Goal: Transaction & Acquisition: Purchase product/service

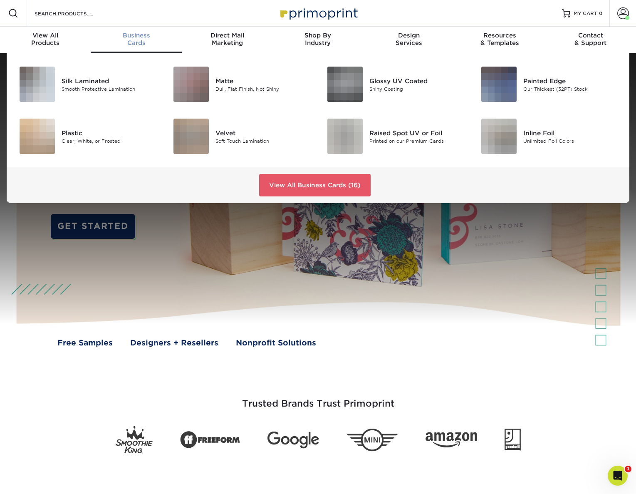
click at [140, 40] on div "Business Cards" at bounding box center [136, 39] width 91 height 15
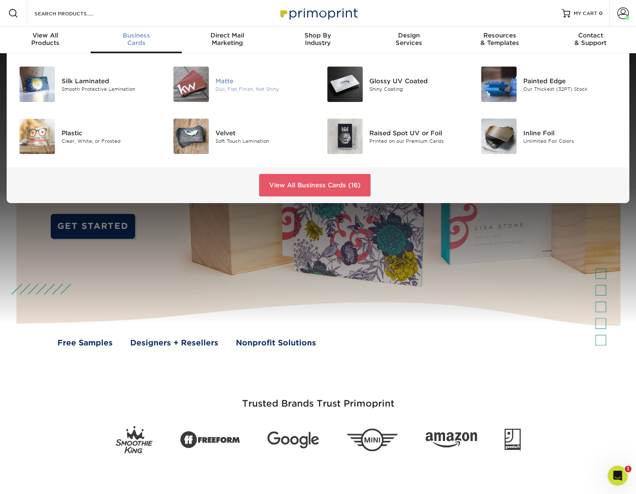
click at [219, 82] on div "Matte" at bounding box center [264, 80] width 97 height 9
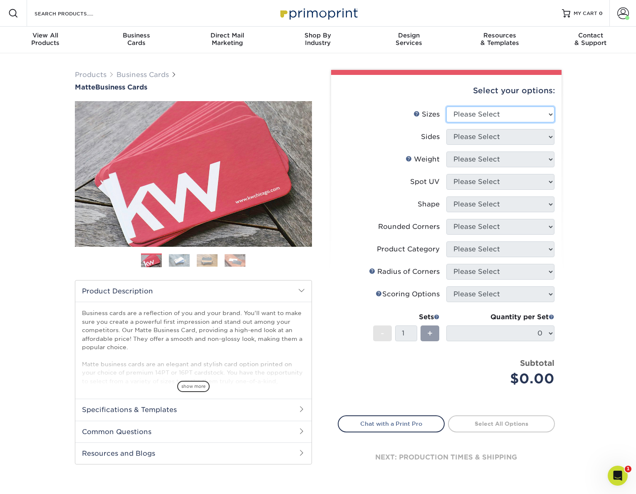
click at [488, 112] on select "Please Select 1.5" x 3.5" - Mini 1.75" x 3.5" - Mini 2" x 2" - Square 2" x 3" -…" at bounding box center [500, 115] width 108 height 16
select select "2.00x3.50"
click at [446, 107] on select "Please Select 1.5" x 3.5" - Mini 1.75" x 3.5" - Mini 2" x 2" - Square 2" x 3" -…" at bounding box center [500, 115] width 108 height 16
click at [512, 136] on select "Please Select Print Both Sides Print Front Only" at bounding box center [500, 137] width 108 height 16
select select "13abbda7-1d64-4f25-8bb2-c179b224825d"
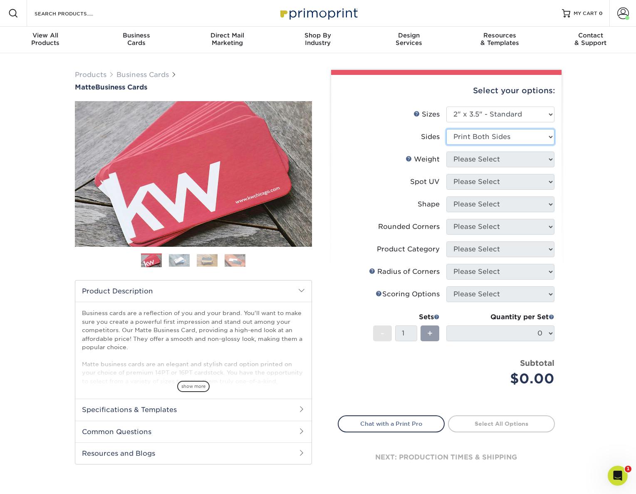
click at [446, 129] on select "Please Select Print Both Sides Print Front Only" at bounding box center [500, 137] width 108 height 16
click at [507, 163] on select "Please Select 16PT 14PT" at bounding box center [500, 159] width 108 height 16
select select "16PT"
click at [446, 151] on select "Please Select 16PT 14PT" at bounding box center [500, 159] width 108 height 16
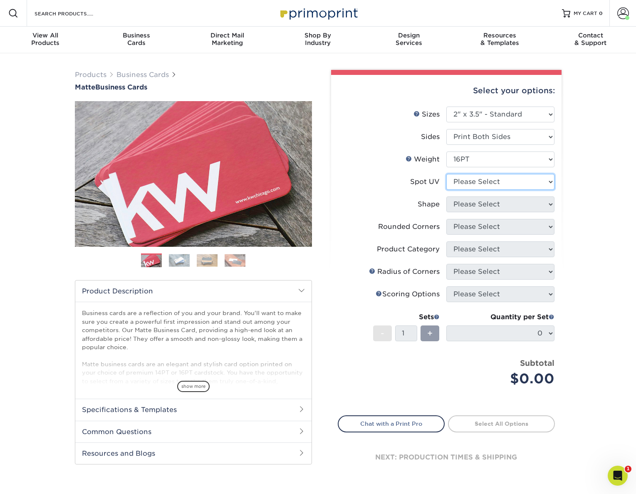
click at [502, 181] on select "Please Select No Spot UV Front and Back (Both Sides) Front Only Back Only" at bounding box center [500, 182] width 108 height 16
select select "3"
click at [446, 174] on select "Please Select No Spot UV Front and Back (Both Sides) Front Only Back Only" at bounding box center [500, 182] width 108 height 16
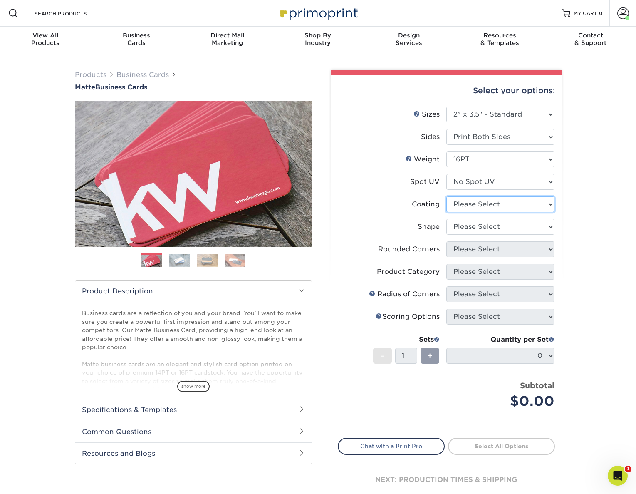
click at [495, 203] on select at bounding box center [500, 204] width 108 height 16
select select "121bb7b5-3b4d-429f-bd8d-bbf80e953313"
click at [446, 196] on select at bounding box center [500, 204] width 108 height 16
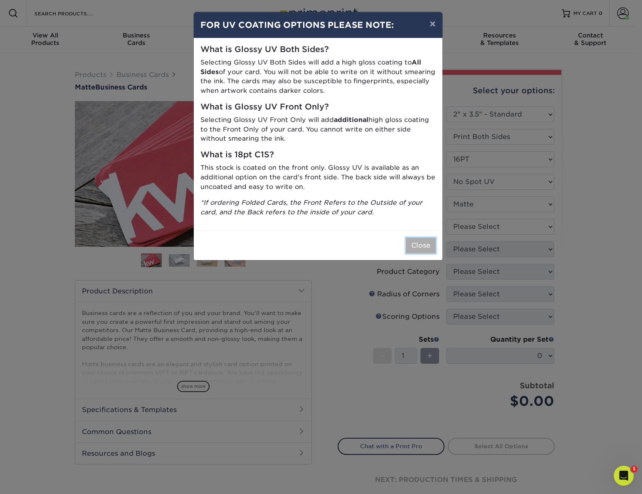
click at [429, 248] on button "Close" at bounding box center [421, 246] width 30 height 16
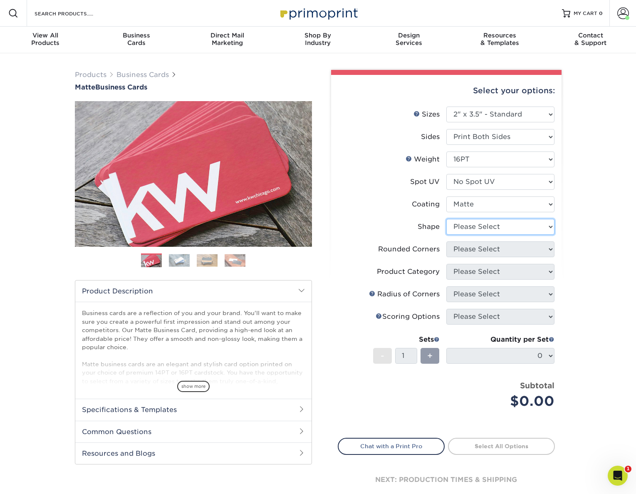
click at [493, 222] on select "Please Select Standard Oval" at bounding box center [500, 227] width 108 height 16
select select "standard"
click at [446, 219] on select "Please Select Standard Oval" at bounding box center [500, 227] width 108 height 16
click at [496, 248] on select "Please Select Yes - Round 2 Corners Yes - Round 4 Corners No" at bounding box center [500, 249] width 108 height 16
select select "0"
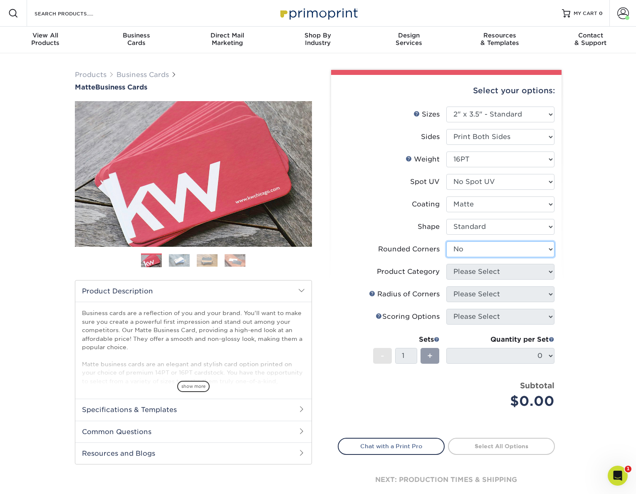
click at [446, 241] on select "Please Select Yes - Round 2 Corners Yes - Round 4 Corners No" at bounding box center [500, 249] width 108 height 16
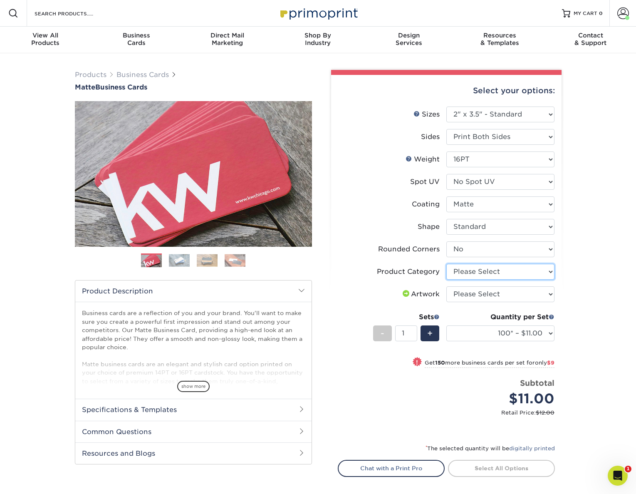
click at [501, 268] on select "Please Select Business Cards" at bounding box center [500, 272] width 108 height 16
select select "3b5148f1-0588-4f88-a218-97bcfdce65c1"
click at [446, 264] on select "Please Select Business Cards" at bounding box center [500, 272] width 108 height 16
click at [491, 295] on select "Please Select I will upload files I need a design - $100" at bounding box center [500, 294] width 108 height 16
select select "upload"
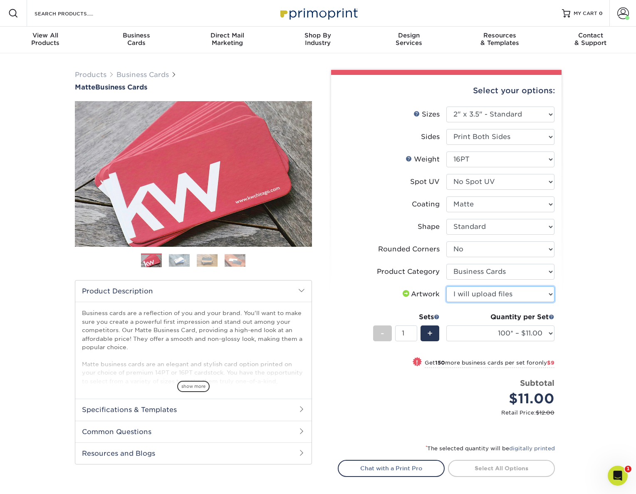
click at [446, 286] on select "Please Select I will upload files I need a design - $100" at bounding box center [500, 294] width 108 height 16
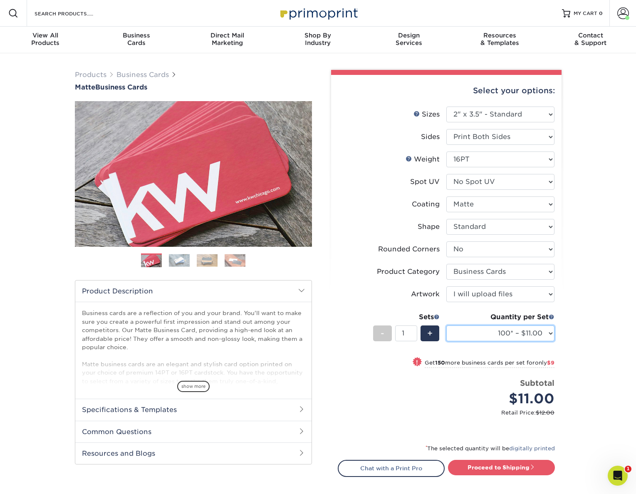
click at [515, 333] on select "100* – $11.00 250* – $20.00 500 – $39.00 1000 – $49.00 2500 – $87.00 5000 – $16…" at bounding box center [500, 333] width 108 height 16
select select "250* – $20.00"
click at [446, 325] on select "100* – $11.00 250* – $20.00 500 – $39.00 1000 – $49.00 2500 – $87.00 5000 – $16…" at bounding box center [500, 333] width 108 height 16
click at [498, 463] on link "Proceed to Shipping" at bounding box center [501, 467] width 107 height 15
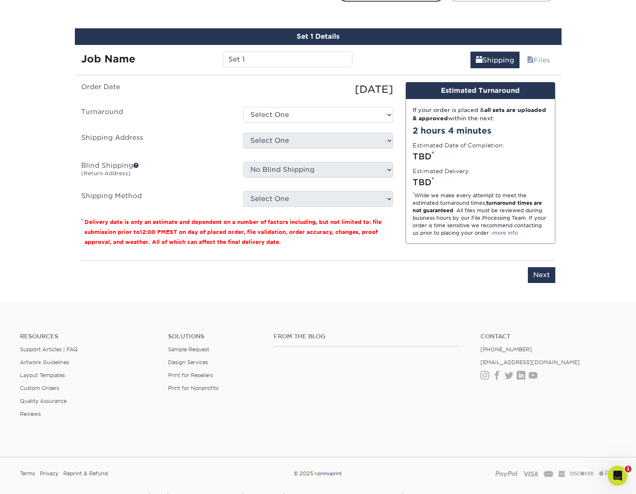
scroll to position [482, 0]
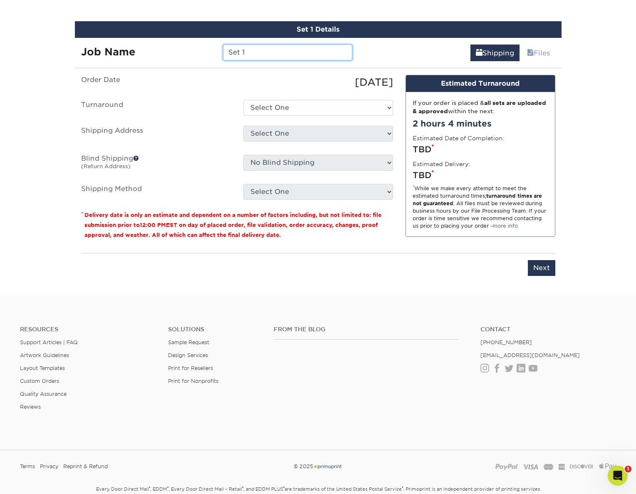
click at [247, 54] on input "Set 1" at bounding box center [287, 53] width 129 height 16
type input "Cork_LGilbreath_BusinessCards_9.5.25"
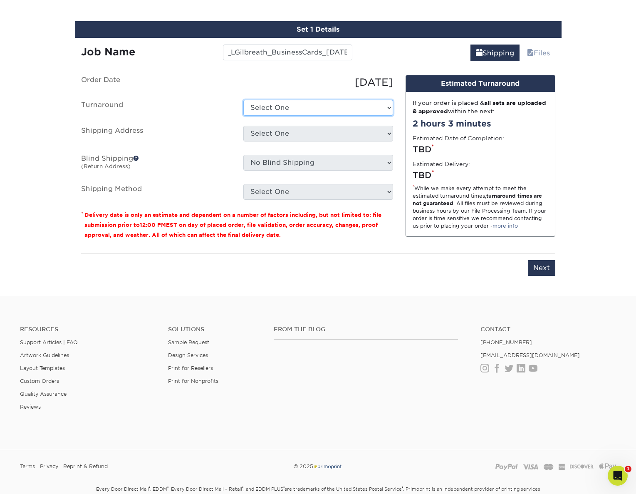
click at [339, 111] on select "Select One 2-4 Business Days 2 Day Next Business Day" at bounding box center [318, 108] width 150 height 16
select select "23721297-b68b-4846-ba83-3171e6bd9d78"
click at [243, 100] on select "Select One 2-4 Business Days 2 Day Next Business Day" at bounding box center [318, 108] width 150 height 16
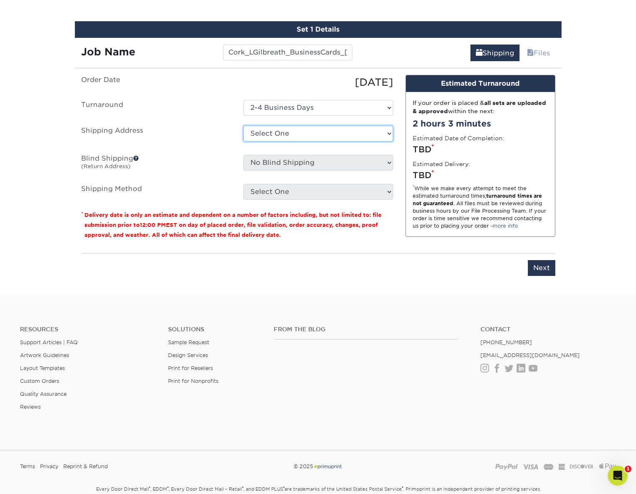
click at [360, 136] on select "Select One Arbor View Senior Living Canton Regency CSS + SAW Devonshire Care Ce…" at bounding box center [318, 134] width 150 height 16
select select "60896"
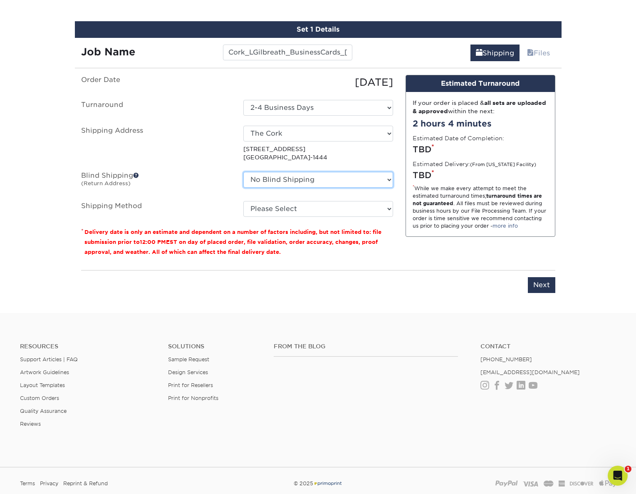
click at [359, 182] on select "No Blind Shipping Arbor View Senior Living Canton Regency CSS + SAW Devonshire …" at bounding box center [318, 180] width 150 height 16
select select "152231"
click at [243, 172] on select "No Blind Shipping Arbor View Senior Living Canton Regency CSS + SAW Devonshire …" at bounding box center [318, 180] width 150 height 16
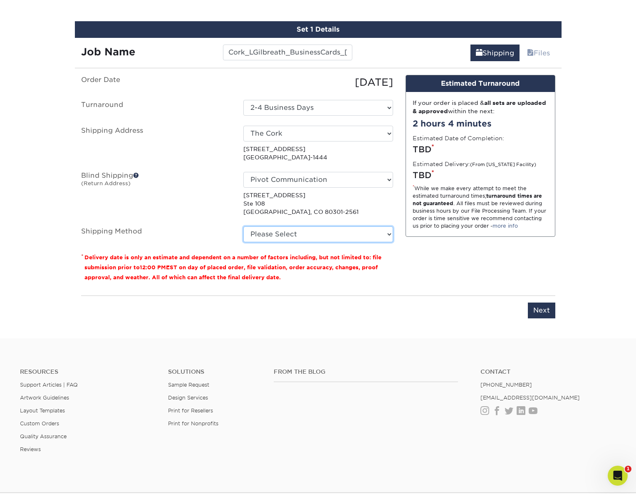
click at [316, 233] on select "Please Select Ground Shipping (+$7.84) 3 Day Shipping Service (+$15.34) 2 Day A…" at bounding box center [318, 234] width 150 height 16
select select "03"
click at [243, 226] on select "Please Select Ground Shipping (+$7.84) 3 Day Shipping Service (+$15.34) 2 Day A…" at bounding box center [318, 234] width 150 height 16
click at [551, 307] on input "Next" at bounding box center [541, 310] width 27 height 16
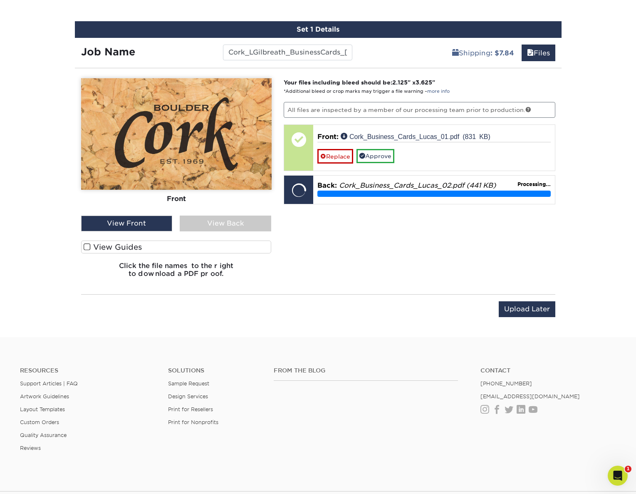
click at [236, 220] on div "View Back" at bounding box center [226, 224] width 92 height 16
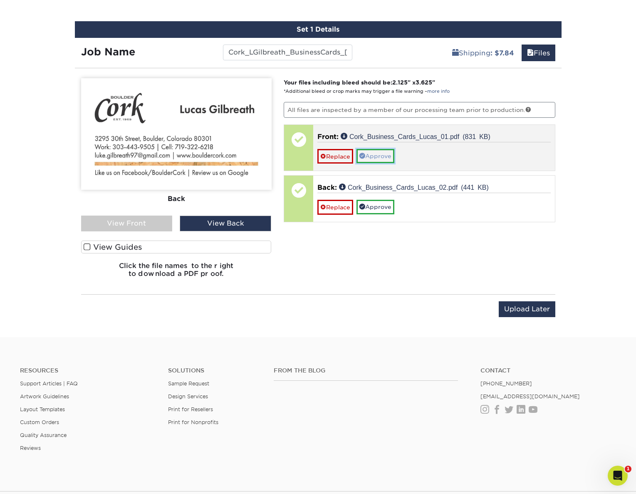
click at [379, 155] on link "Approve" at bounding box center [376, 156] width 38 height 14
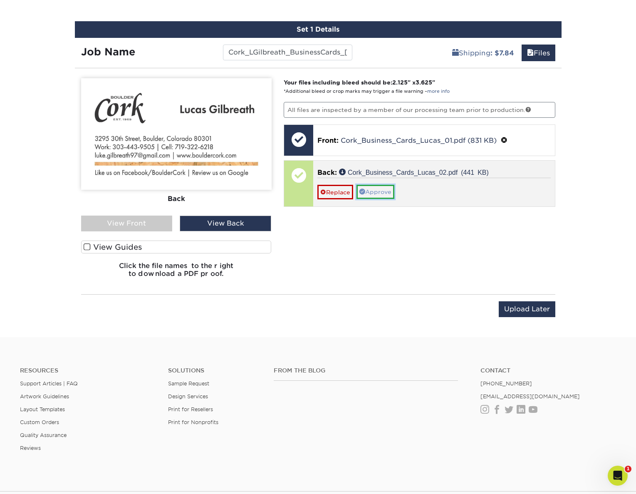
click at [388, 191] on link "Approve" at bounding box center [376, 192] width 38 height 14
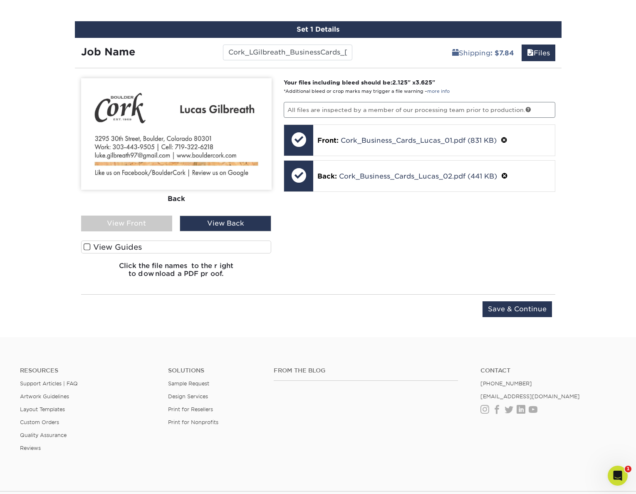
click at [129, 226] on div "View Front" at bounding box center [127, 224] width 92 height 16
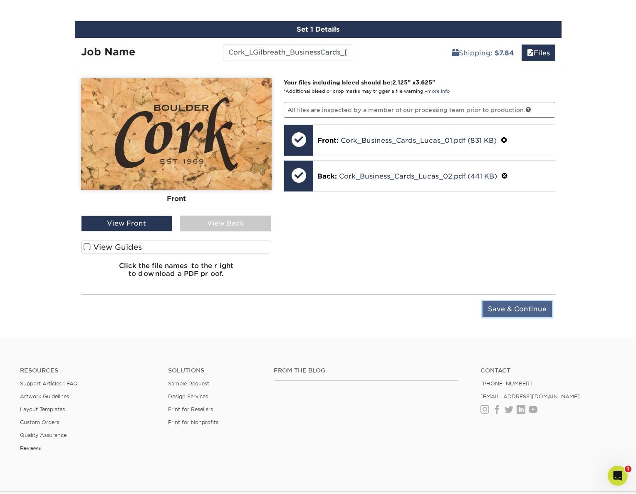
click at [503, 310] on input "Save & Continue" at bounding box center [517, 309] width 69 height 16
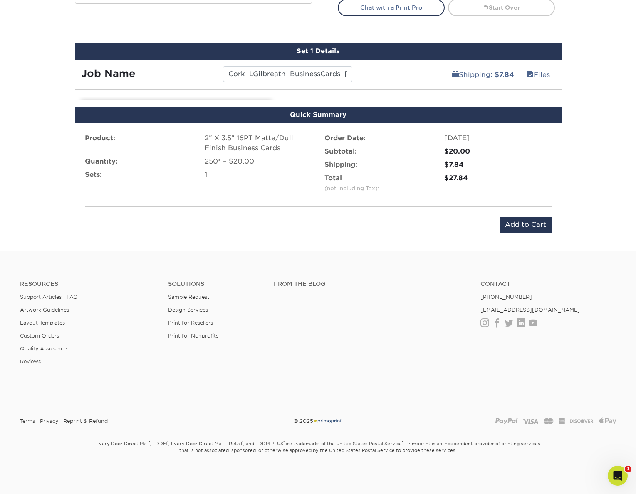
scroll to position [452, 0]
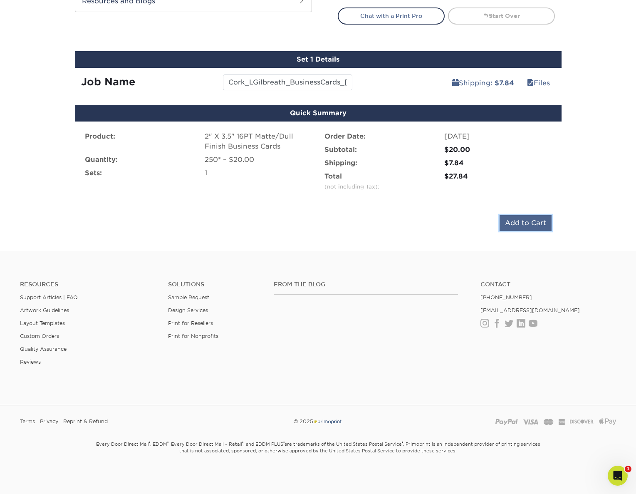
click at [518, 228] on input "Add to Cart" at bounding box center [526, 223] width 52 height 16
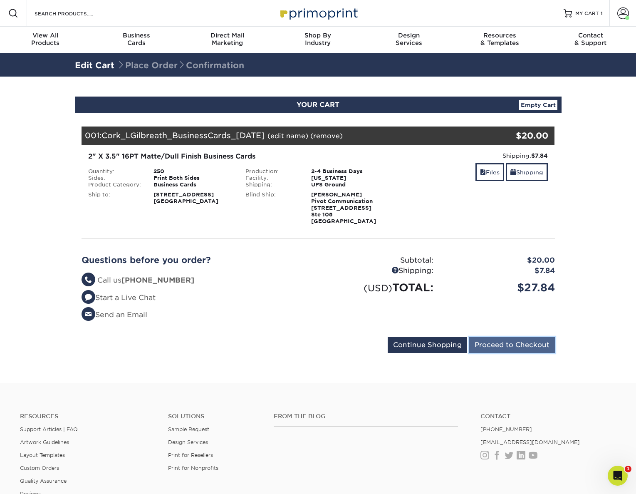
click at [513, 345] on input "Proceed to Checkout" at bounding box center [512, 345] width 86 height 16
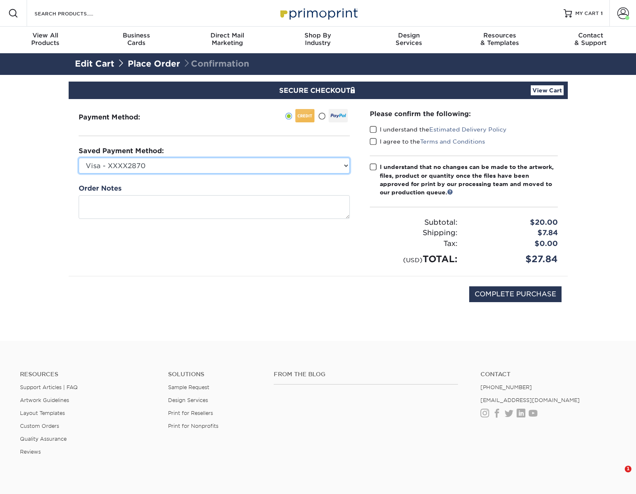
click at [175, 167] on select "Visa - XXXX2870 Visa - XXXX6029 Visa - XXXX9328 New Credit Card" at bounding box center [214, 166] width 271 height 16
select select "38554"
click at [79, 158] on select "Visa - XXXX2870 Visa - XXXX6029 Visa - XXXX9328 New Credit Card" at bounding box center [214, 166] width 271 height 16
click at [375, 129] on span at bounding box center [373, 130] width 7 height 8
click at [0, 0] on input "I understand the Estimated Delivery Policy" at bounding box center [0, 0] width 0 height 0
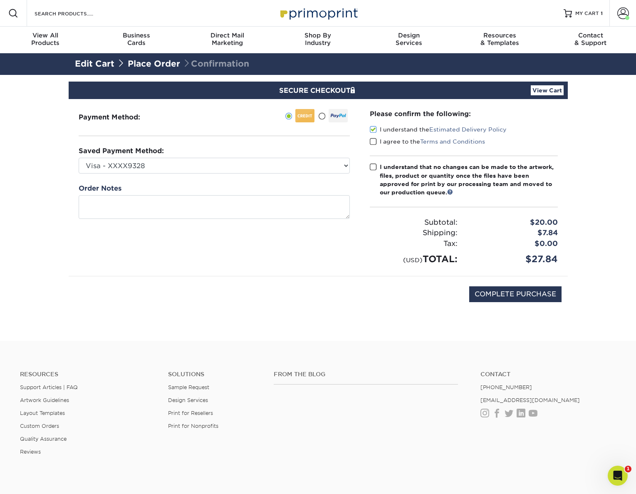
click at [375, 143] on span at bounding box center [373, 142] width 7 height 8
click at [0, 0] on input "I agree to the Terms and Conditions" at bounding box center [0, 0] width 0 height 0
click at [373, 166] on span at bounding box center [373, 167] width 7 height 8
click at [0, 0] on input "I understand that no changes can be made to the artwork, files, product or quan…" at bounding box center [0, 0] width 0 height 0
click at [540, 295] on input "COMPLETE PURCHASE" at bounding box center [515, 294] width 92 height 16
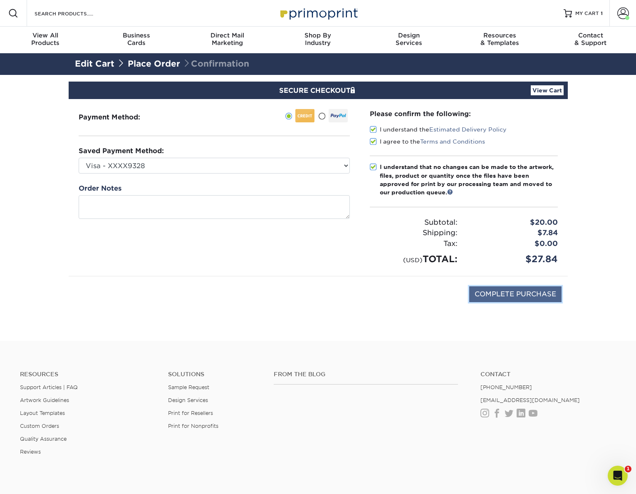
type input "PROCESSING, PLEASE WAIT..."
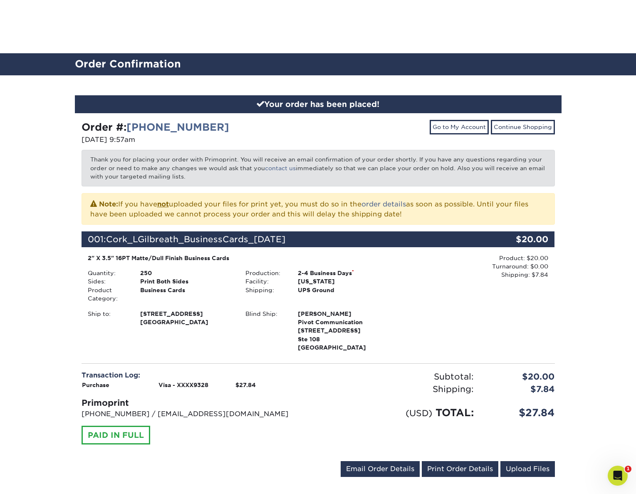
scroll to position [160, 0]
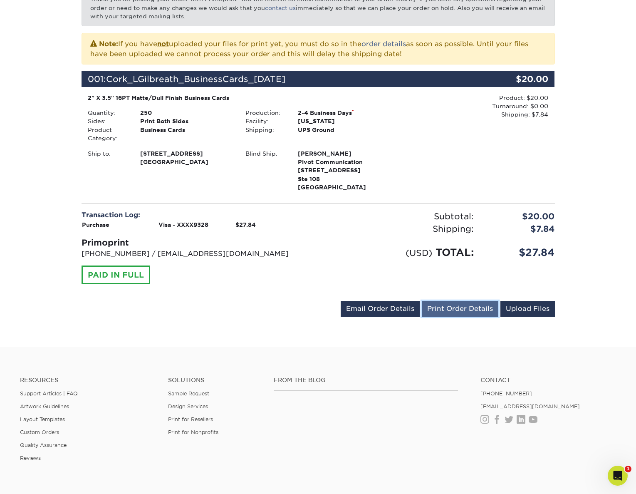
click at [467, 307] on link "Print Order Details" at bounding box center [460, 309] width 77 height 16
